Goal: Task Accomplishment & Management: Use online tool/utility

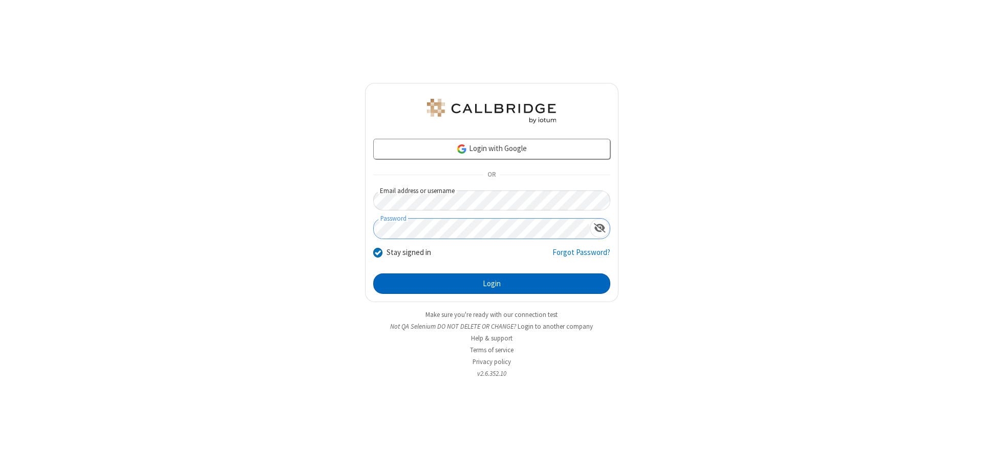
click at [492, 284] on button "Login" at bounding box center [491, 283] width 237 height 20
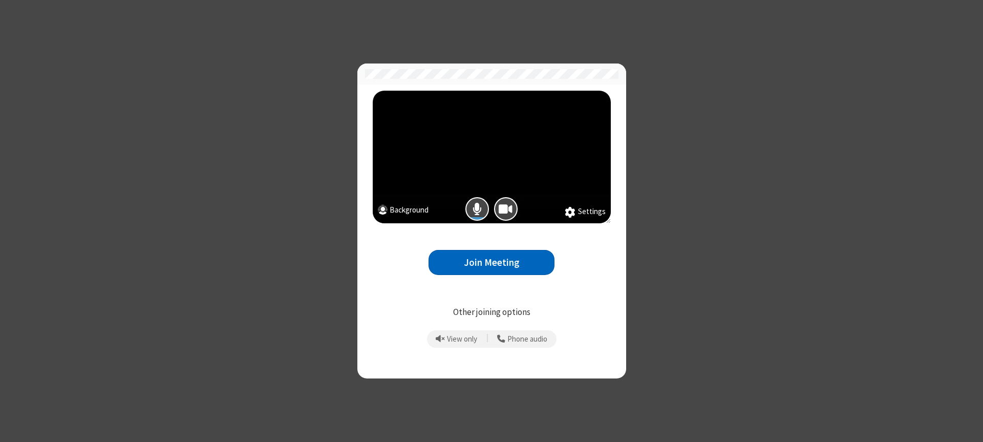
click at [492, 262] on button "Join Meeting" at bounding box center [492, 262] width 126 height 25
